Goal: Find specific page/section: Find specific page/section

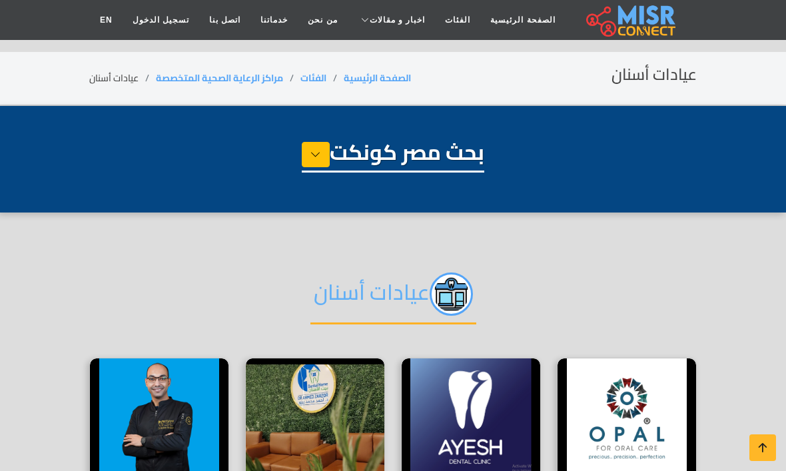
select select "**********"
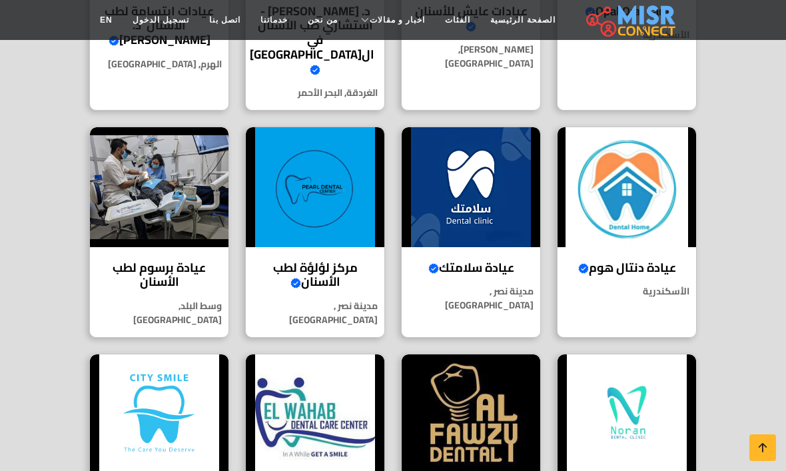
scroll to position [487, 0]
click at [480, 174] on img at bounding box center [471, 188] width 139 height 120
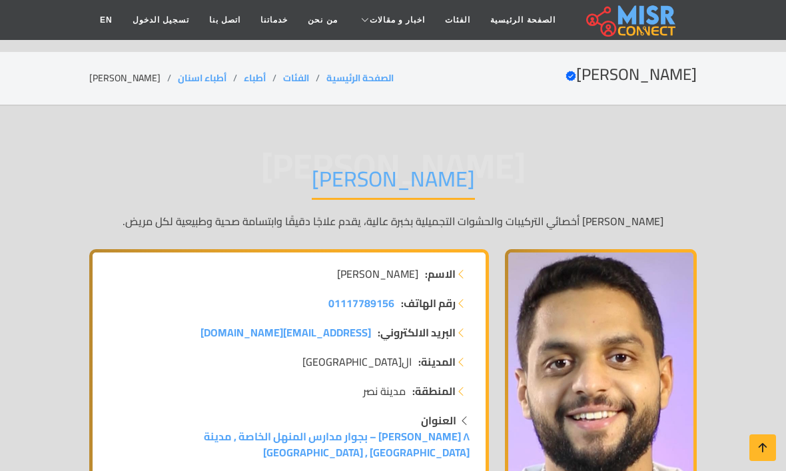
scroll to position [76, 0]
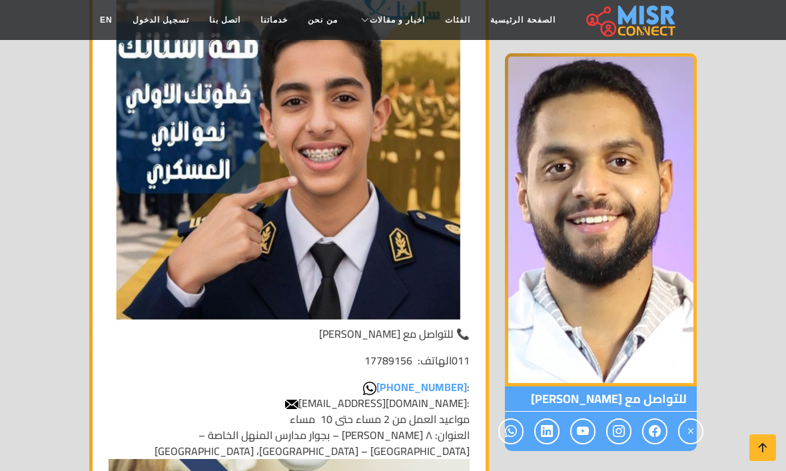
scroll to position [4617, 0]
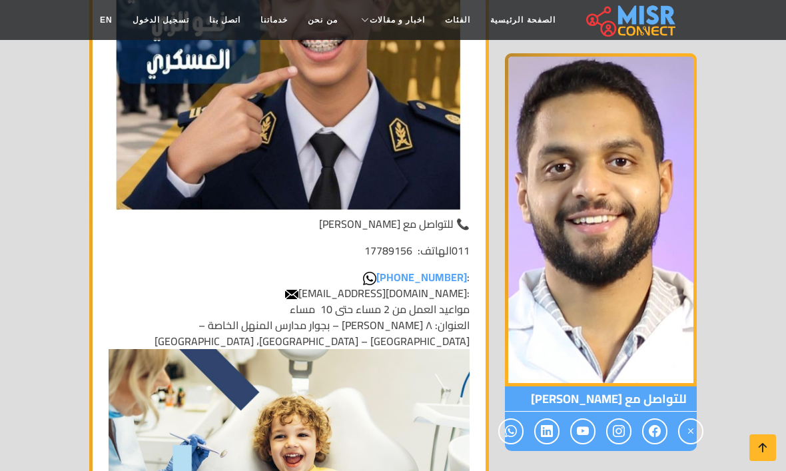
click at [623, 249] on img at bounding box center [601, 219] width 192 height 333
click at [603, 248] on img at bounding box center [601, 219] width 192 height 333
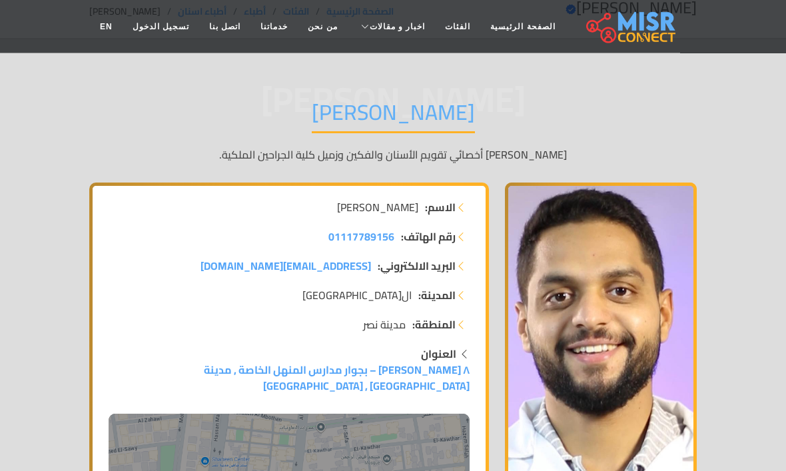
scroll to position [0, 0]
